Goal: Information Seeking & Learning: Learn about a topic

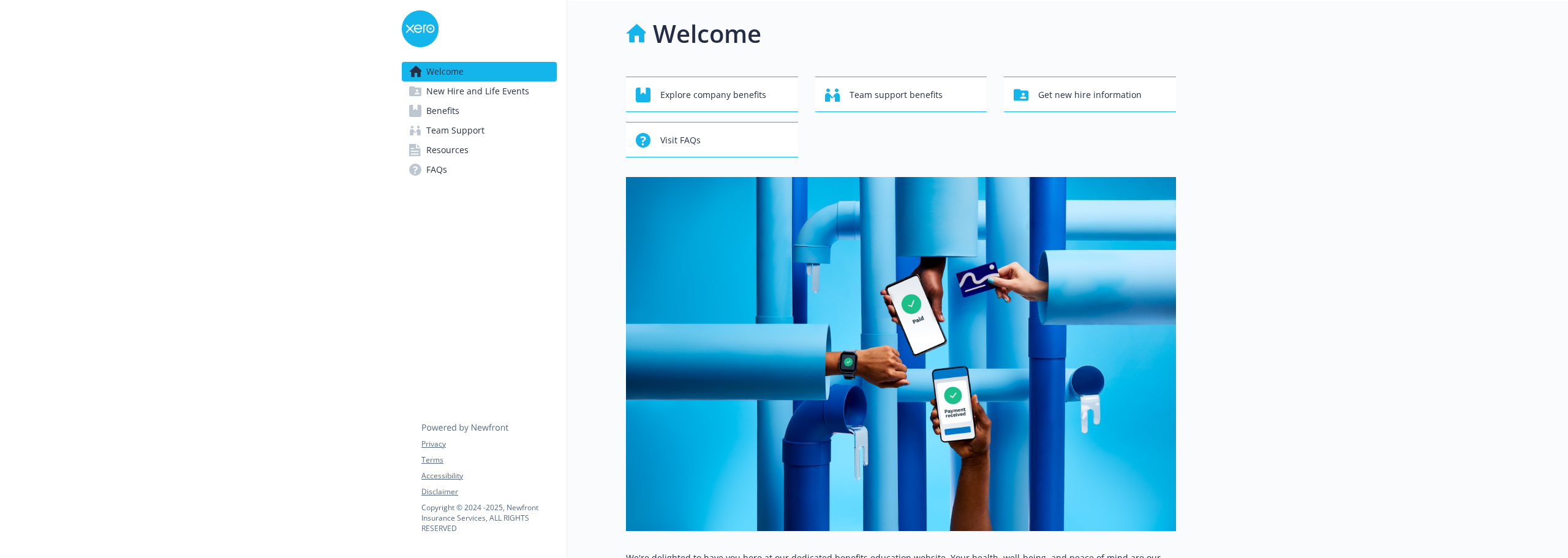
click at [446, 110] on span "Benefits" at bounding box center [442, 110] width 33 height 19
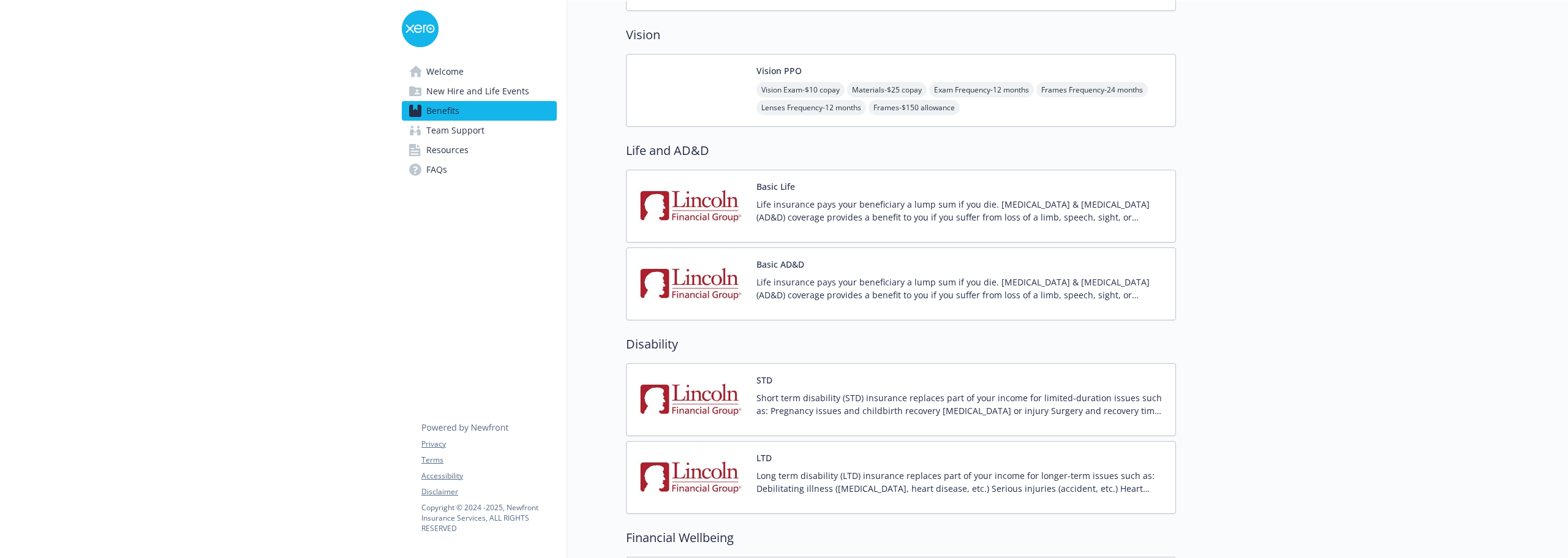
scroll to position [606, 0]
